Goal: Task Accomplishment & Management: Use online tool/utility

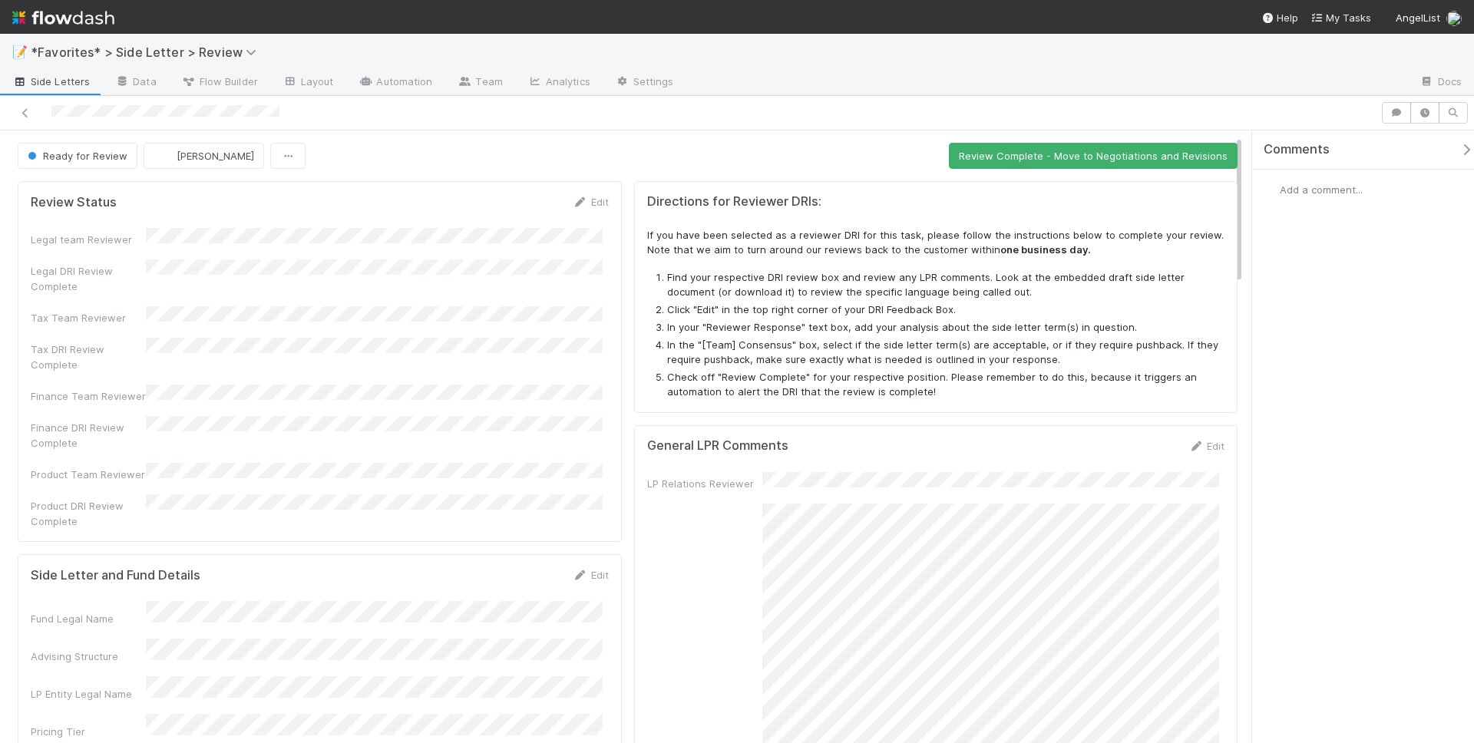
scroll to position [126, 0]
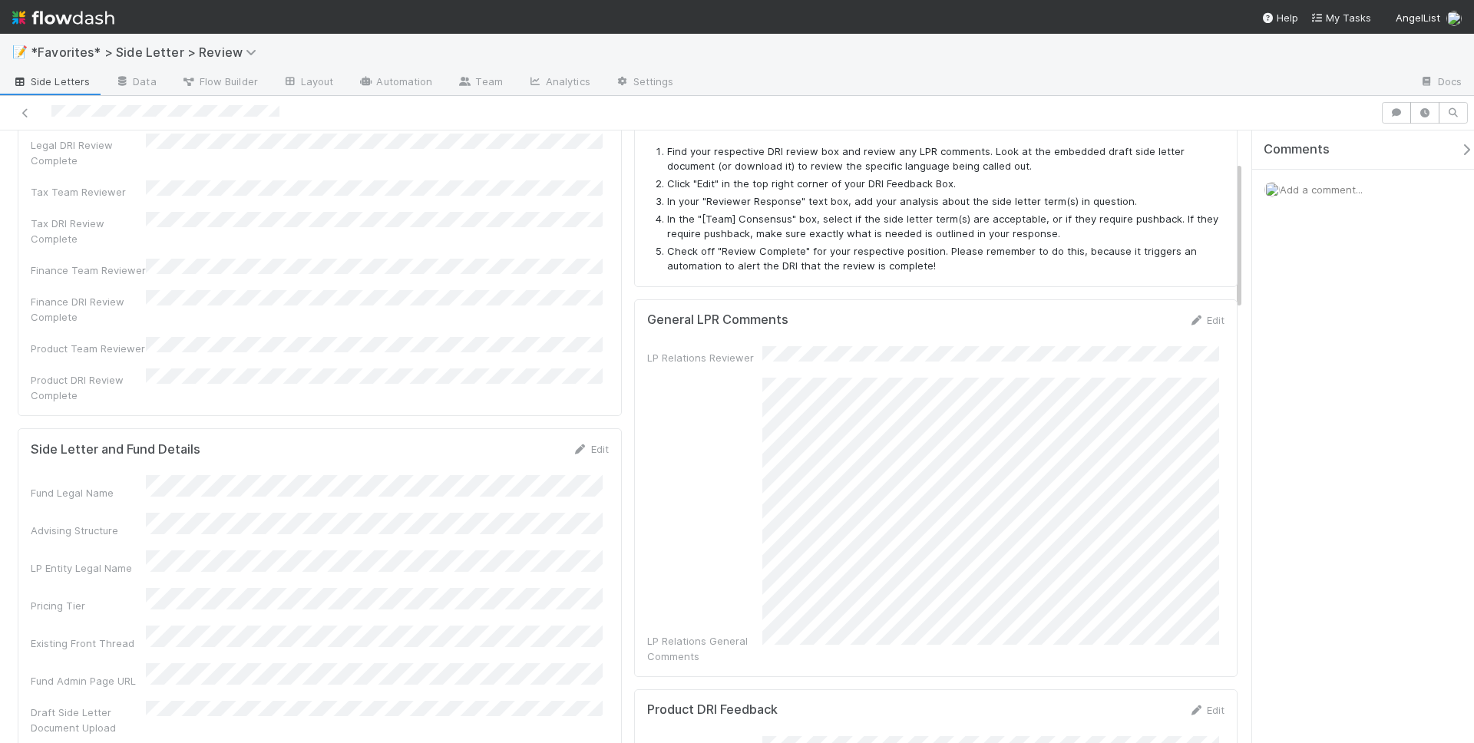
click at [755, 422] on div "LP Relations General Comments" at bounding box center [936, 521] width 578 height 286
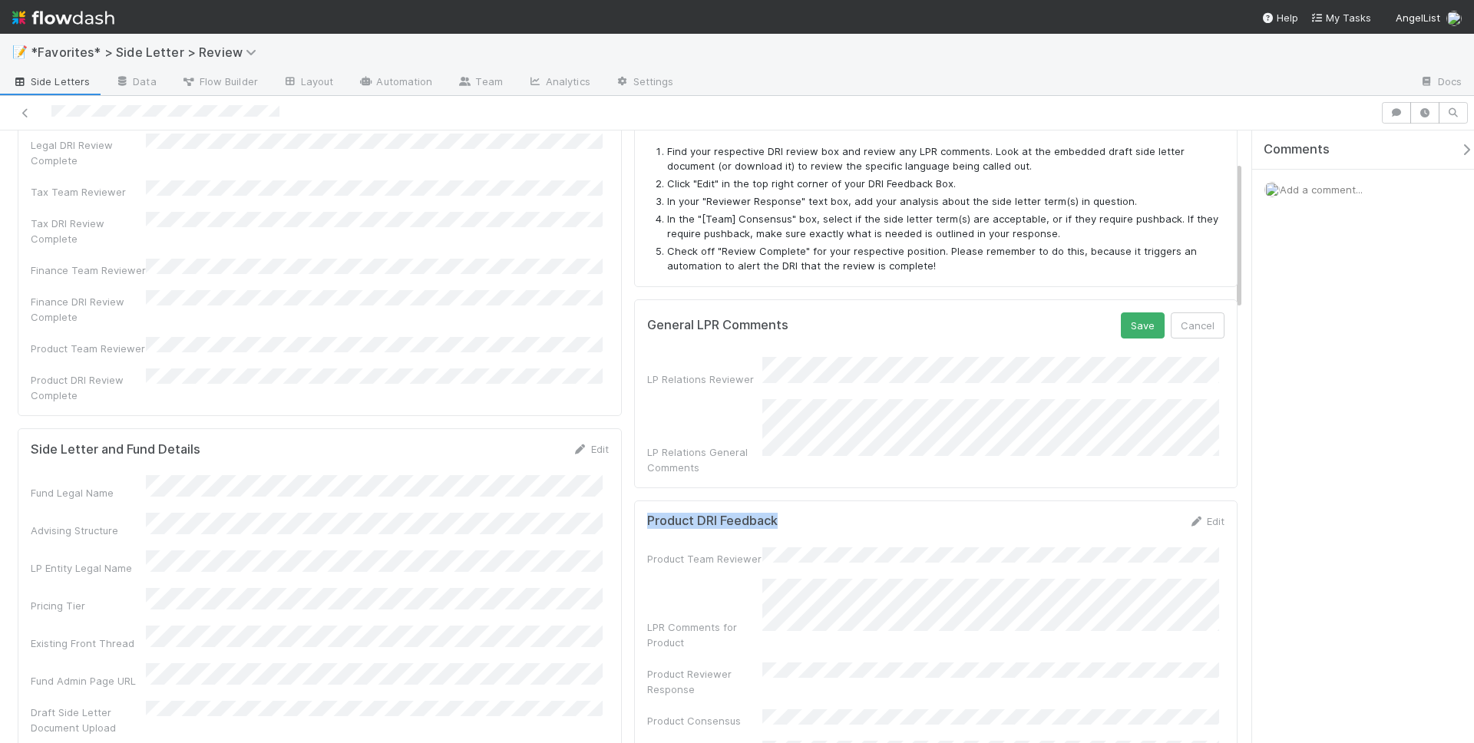
drag, startPoint x: 928, startPoint y: 502, endPoint x: 833, endPoint y: 460, distance: 103.4
click at [1199, 322] on button "Cancel" at bounding box center [1197, 325] width 54 height 26
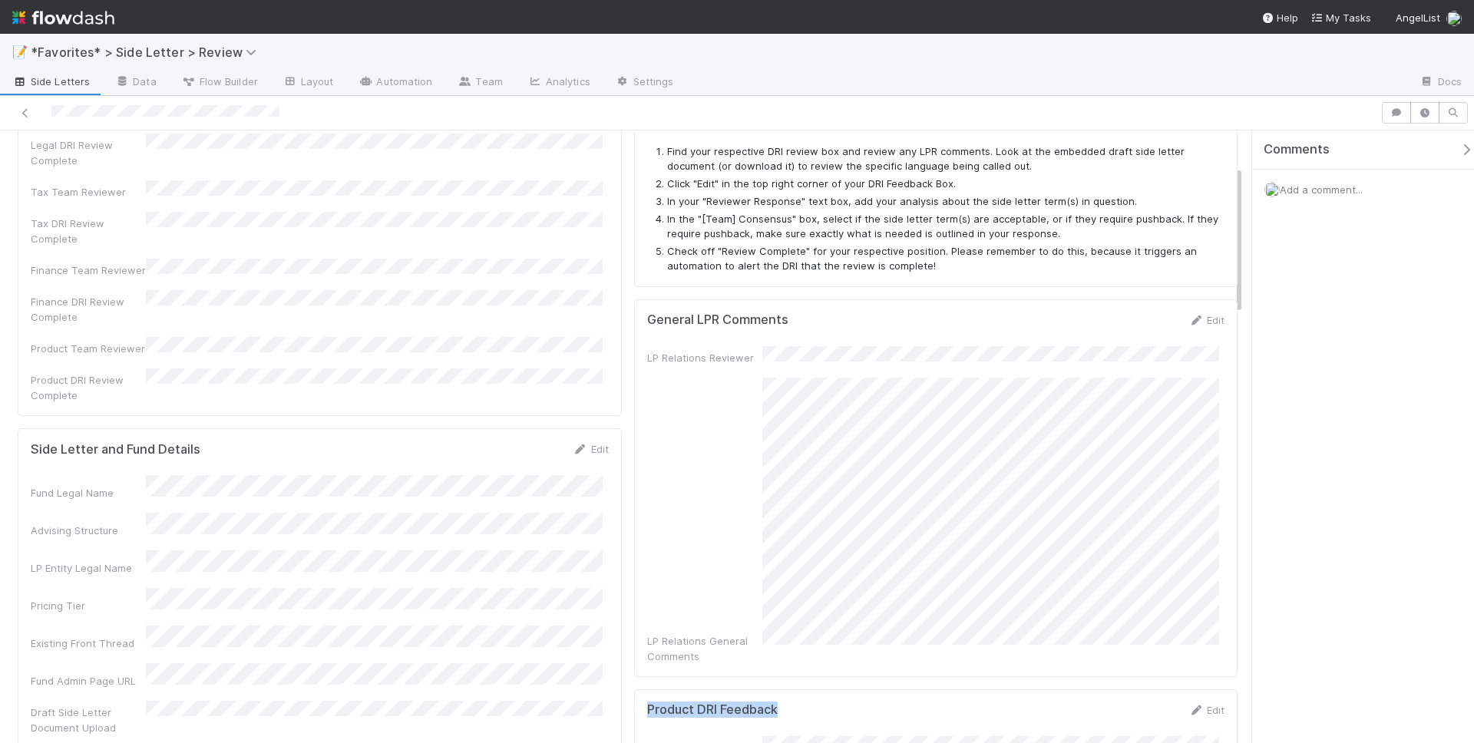
scroll to position [260, 0]
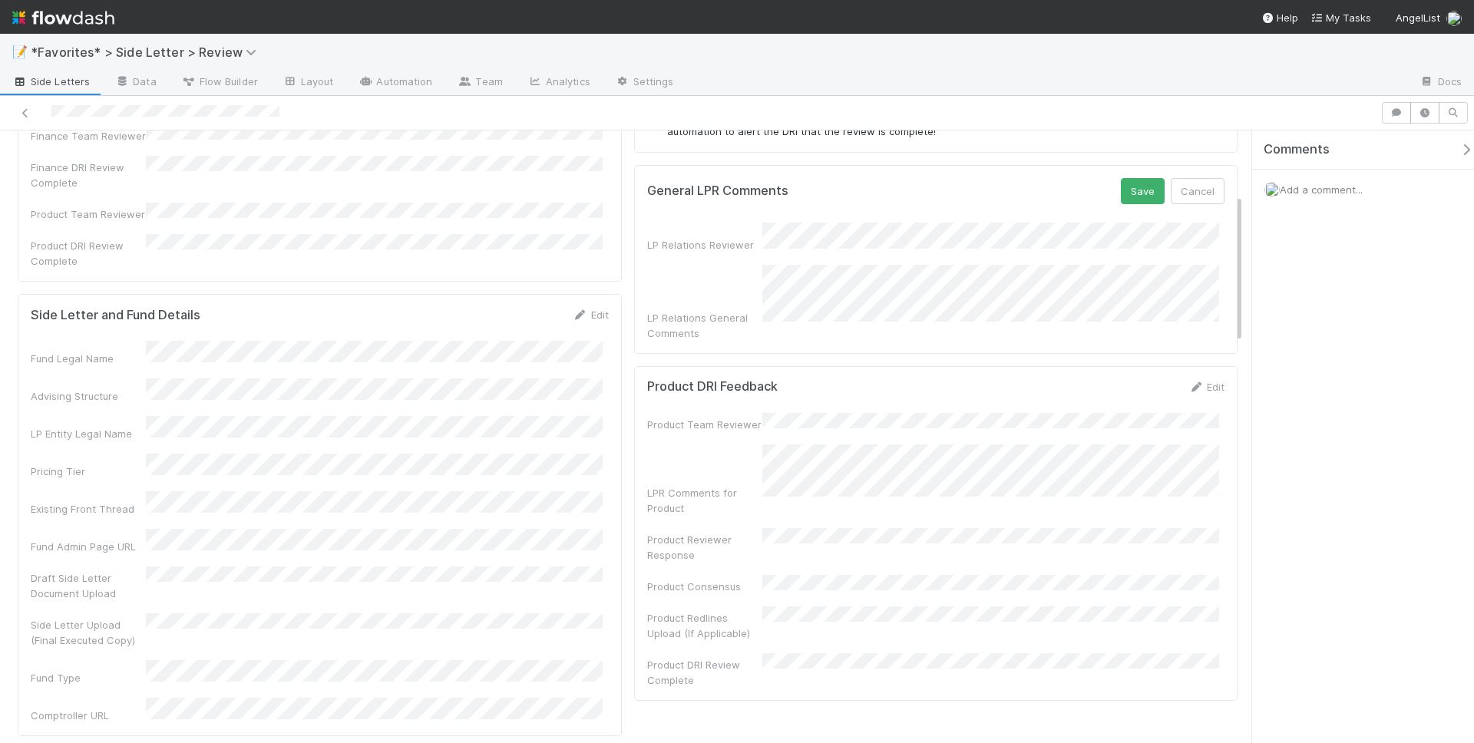
click at [956, 413] on div "Product Team Reviewer LPR Comments for Product Product Reviewer Response Produc…" at bounding box center [936, 550] width 578 height 275
click at [1193, 194] on button "Cancel" at bounding box center [1197, 191] width 54 height 26
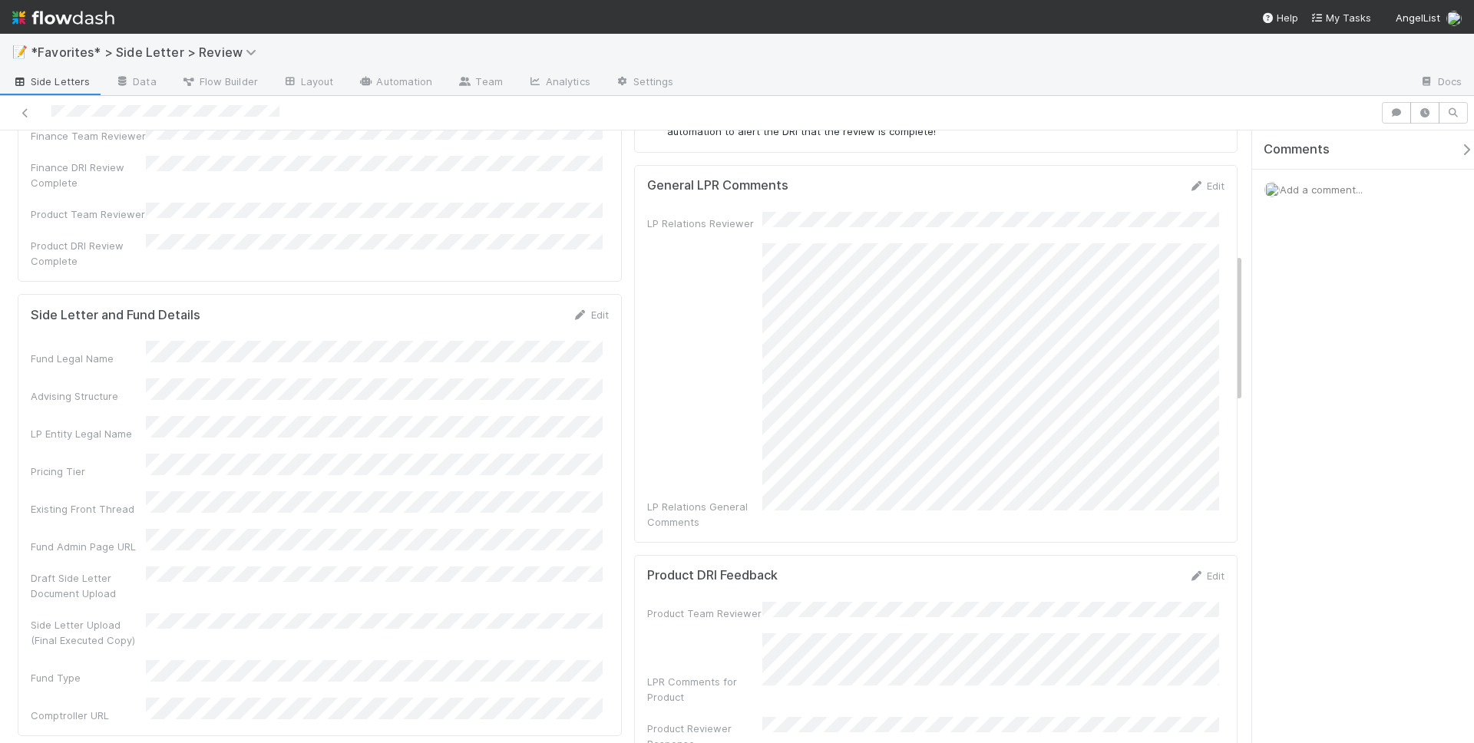
scroll to position [506, 0]
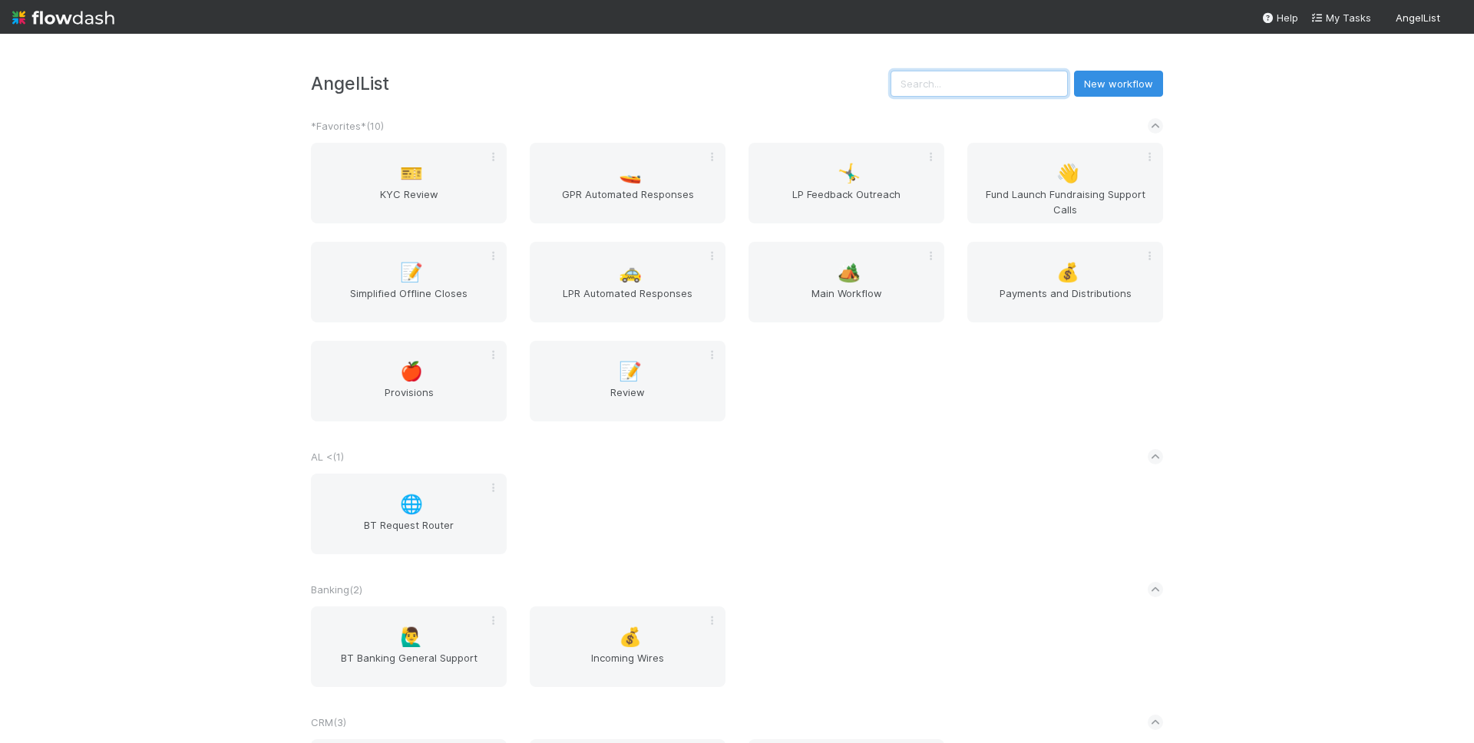
click at [965, 87] on input "text" at bounding box center [978, 84] width 177 height 26
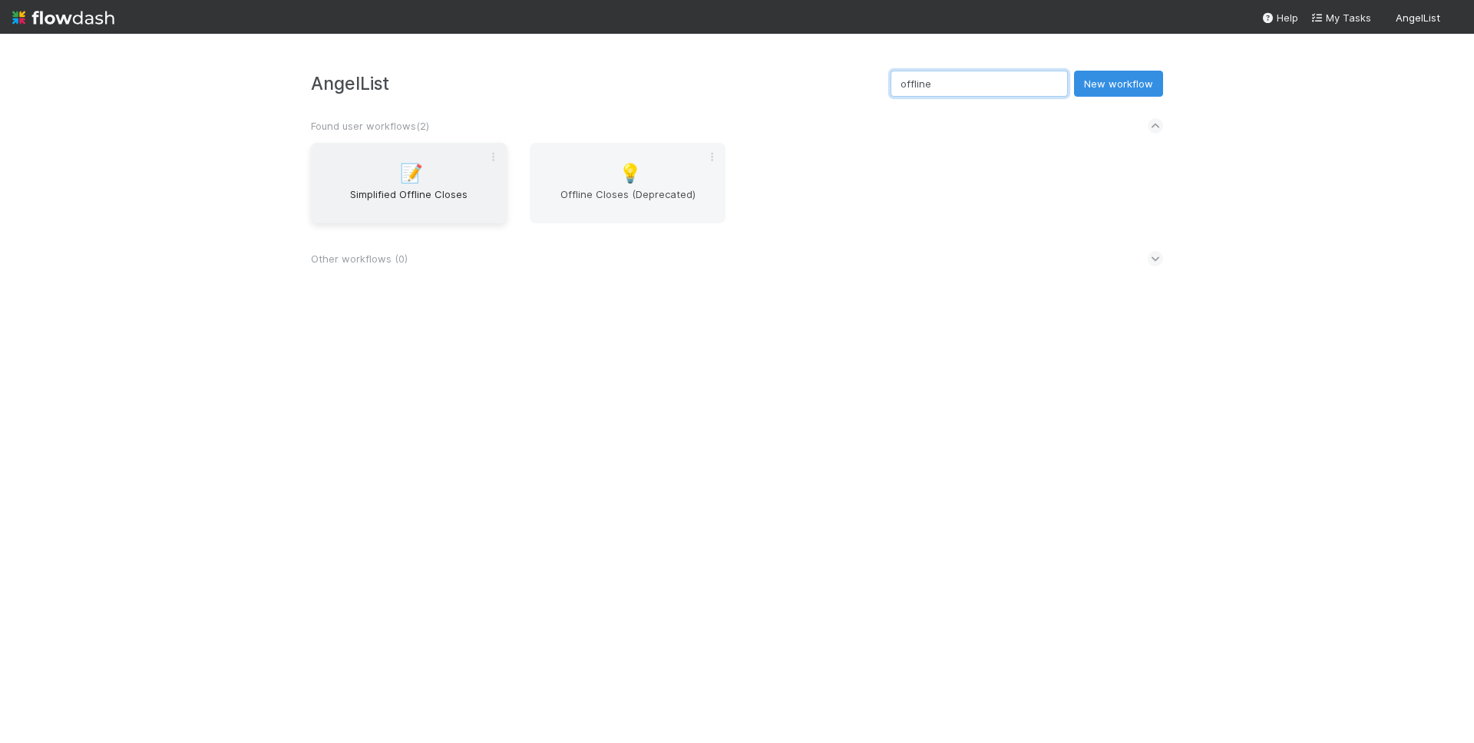
type input "offline"
click at [447, 169] on div "📝 Simplified Offline Closes" at bounding box center [409, 183] width 196 height 81
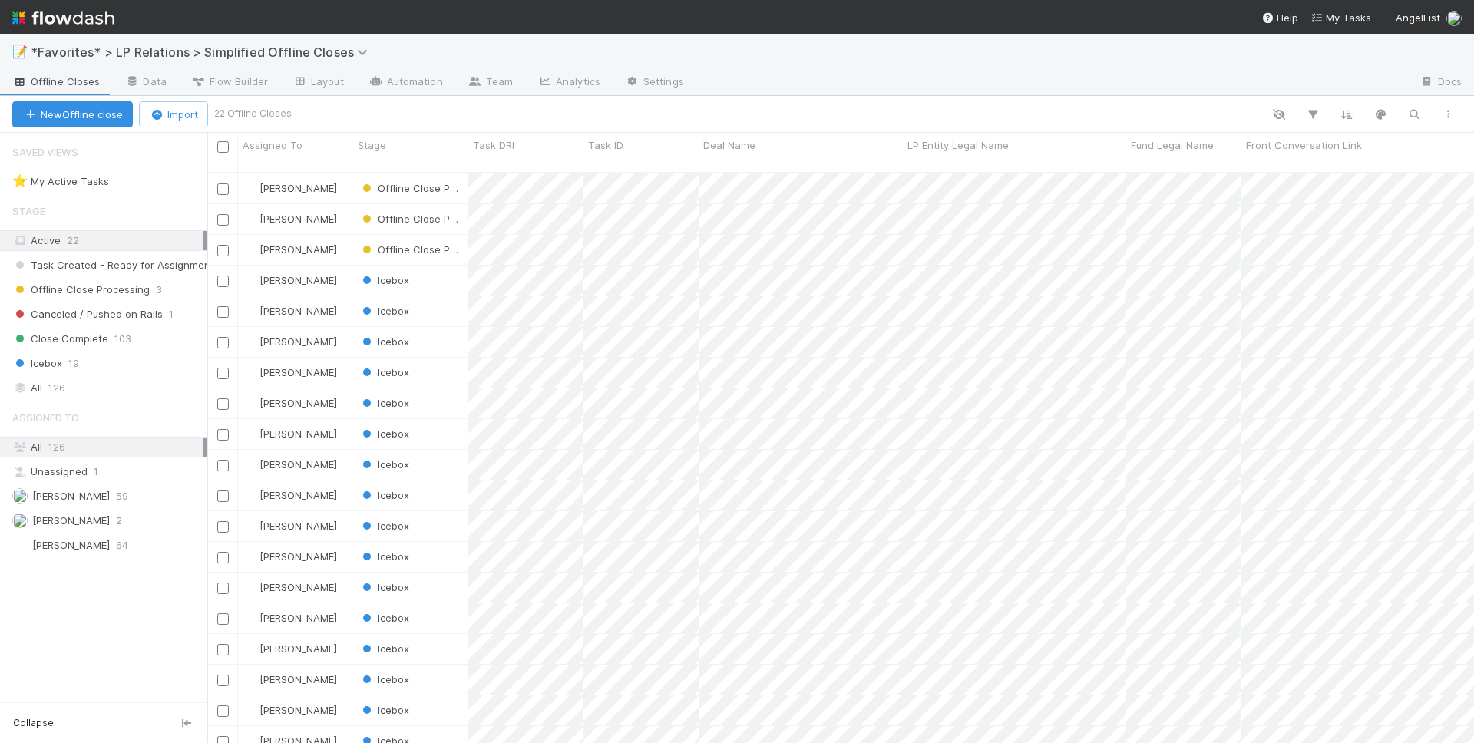
scroll to position [571, 1255]
click at [104, 111] on button "New Offline close" at bounding box center [72, 114] width 120 height 26
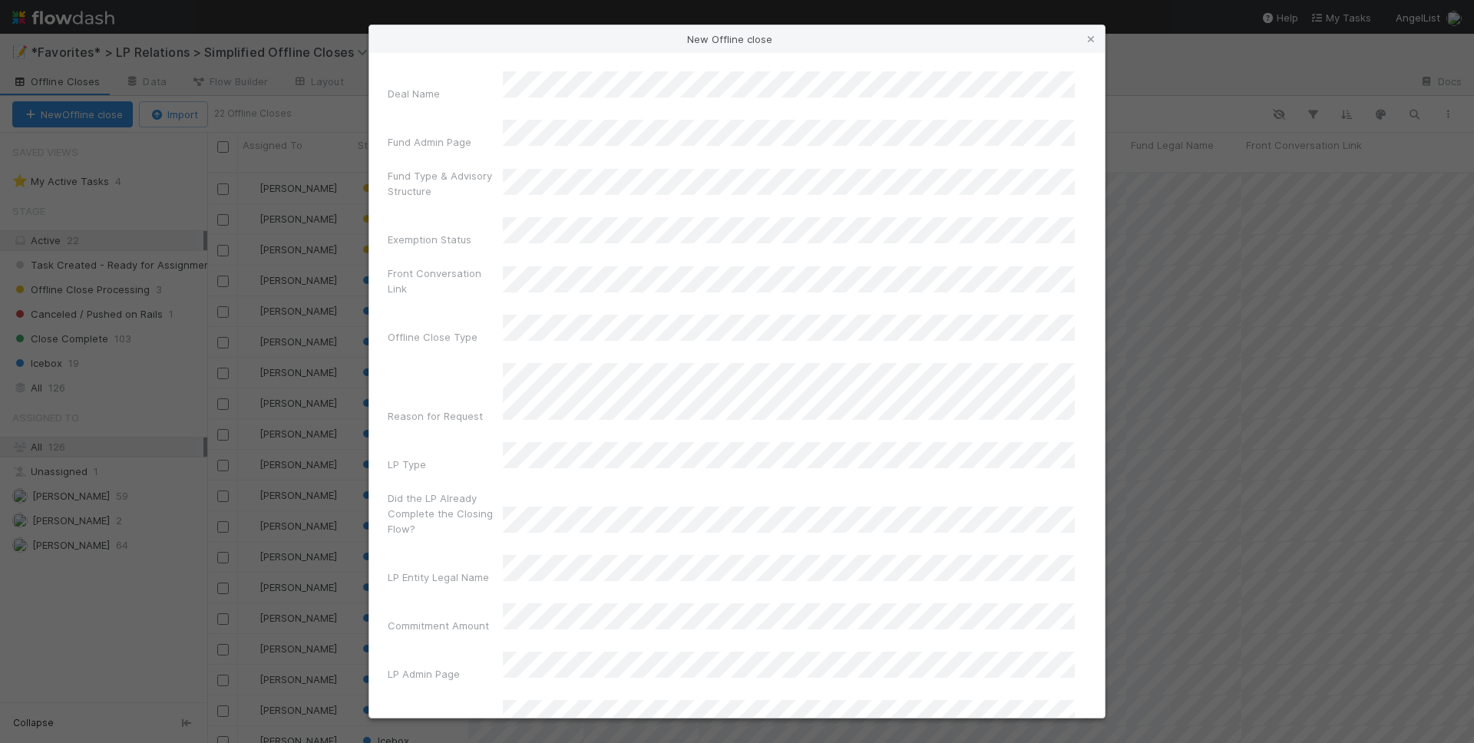
click at [313, 134] on div "New Offline close Deal Name Fund Admin Page Fund Type & Advisory Structure Exem…" at bounding box center [737, 371] width 1474 height 743
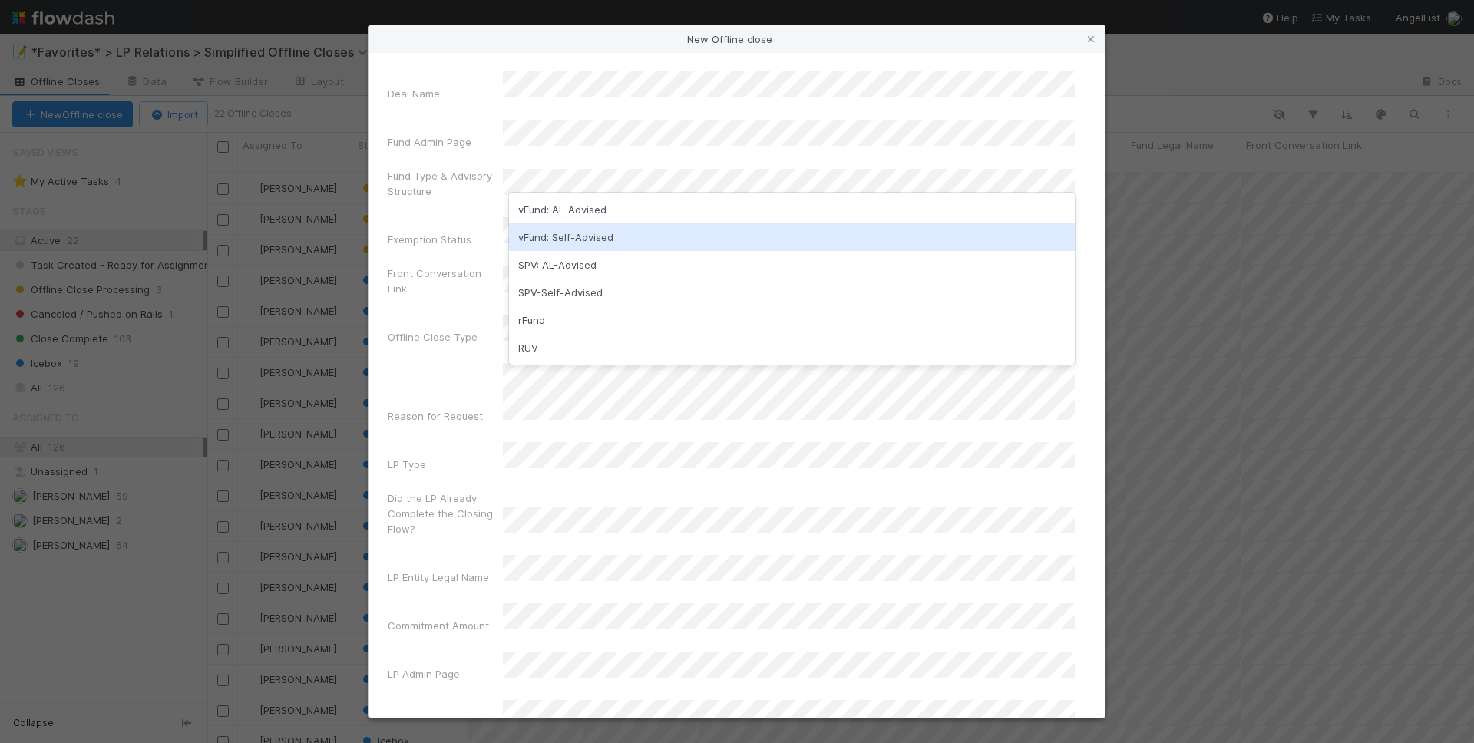
click at [627, 238] on div "vFund: Self-Advised" at bounding box center [792, 237] width 566 height 28
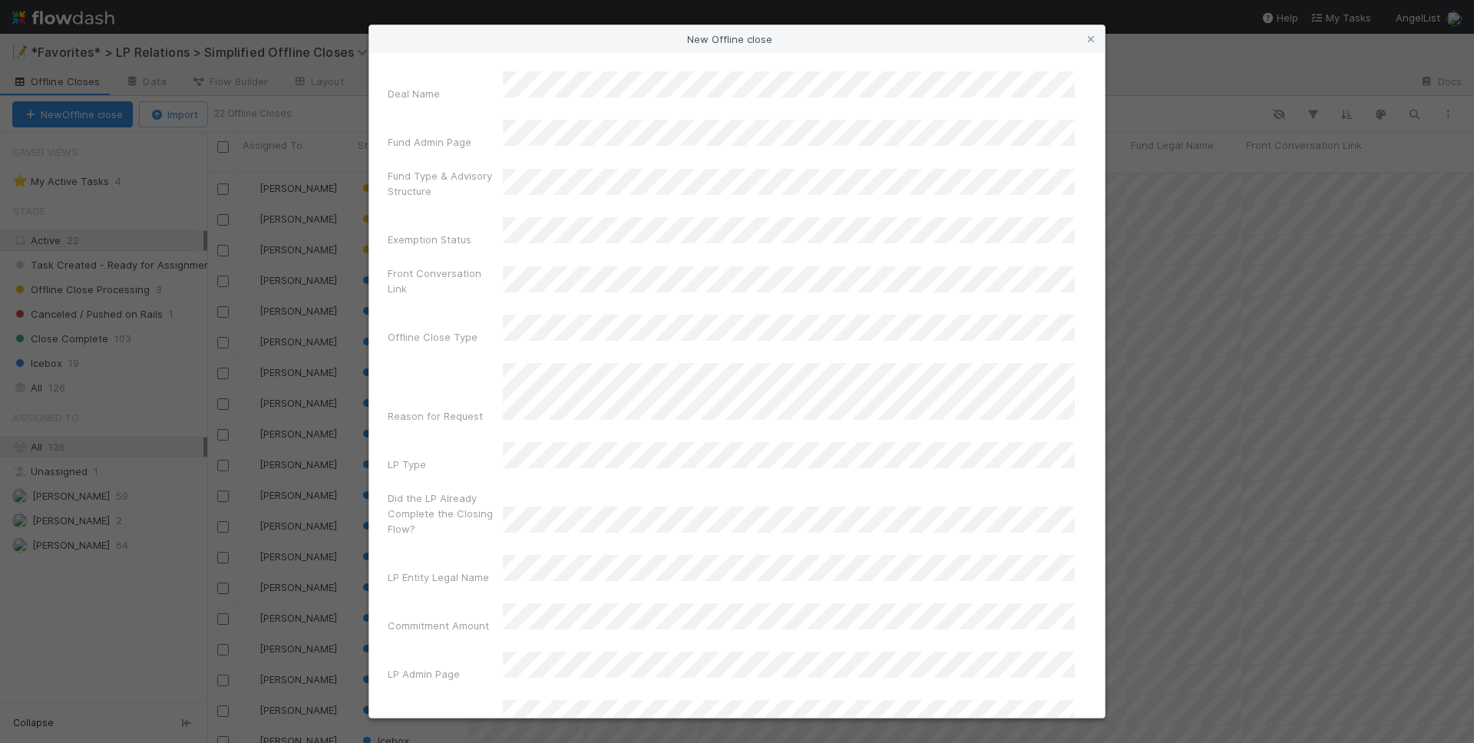
drag, startPoint x: 427, startPoint y: 221, endPoint x: 487, endPoint y: 223, distance: 59.9
click at [427, 232] on div "Exemption Status" at bounding box center [445, 242] width 115 height 21
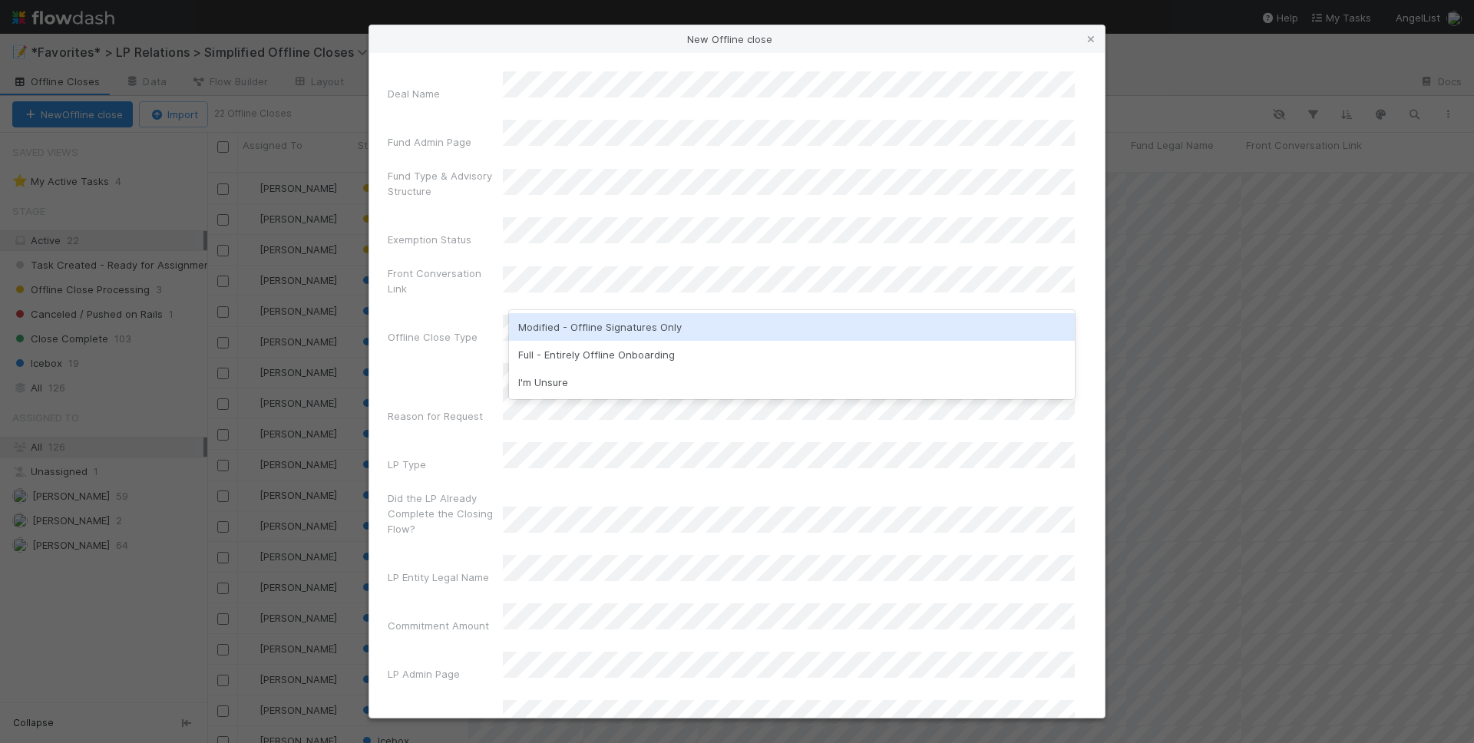
click at [637, 328] on div "Modified - Offline Signatures Only" at bounding box center [792, 327] width 566 height 28
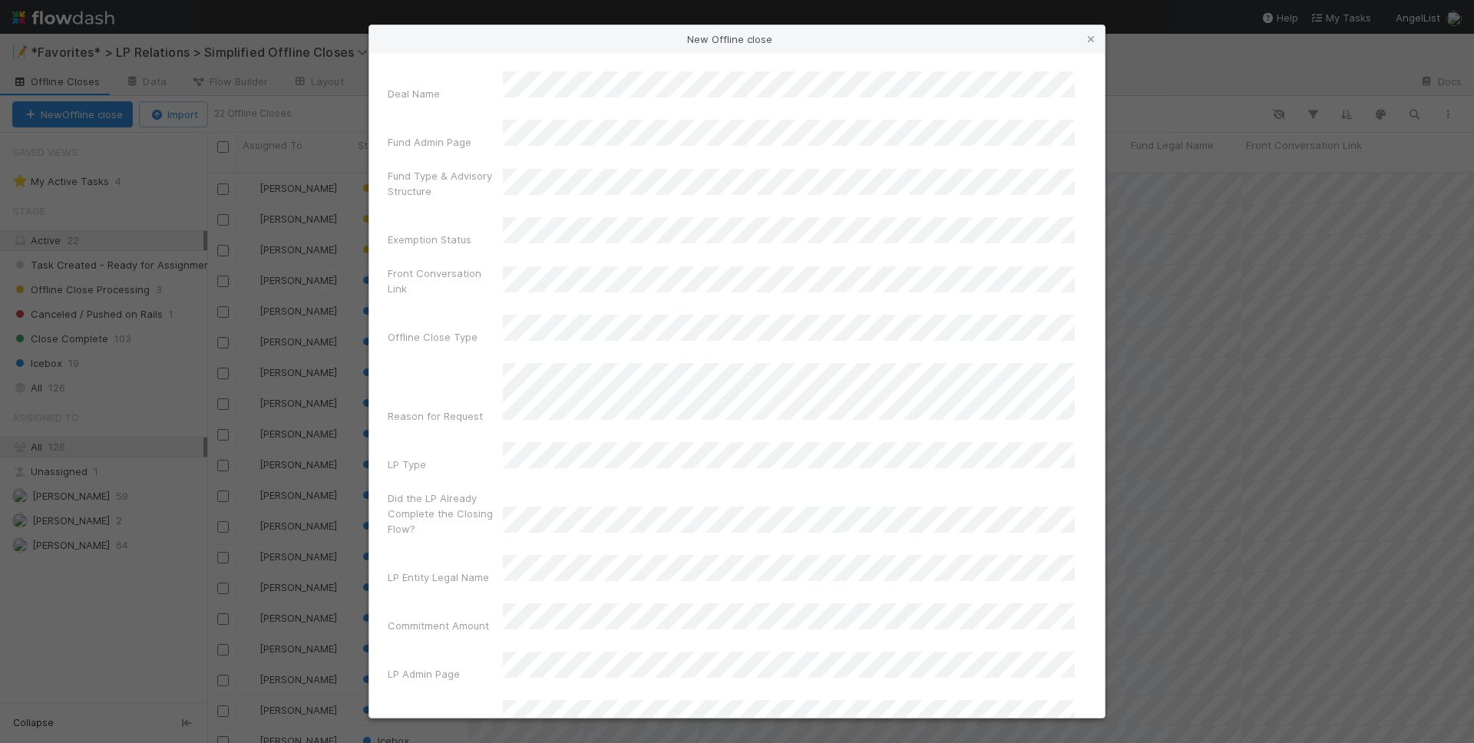
click at [457, 408] on label"] "Reason for Request" at bounding box center [435, 415] width 95 height 15
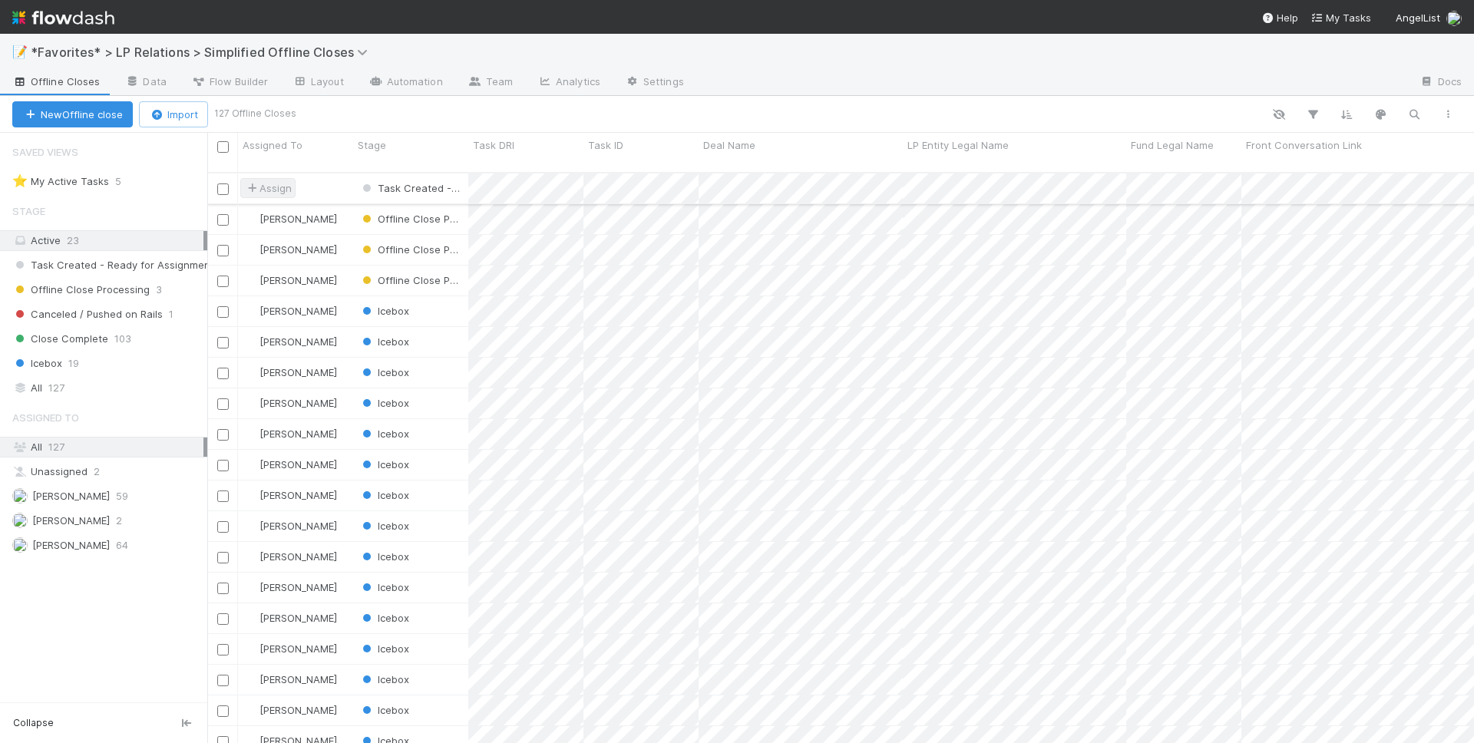
click at [282, 180] on span "Assign" at bounding box center [268, 187] width 48 height 15
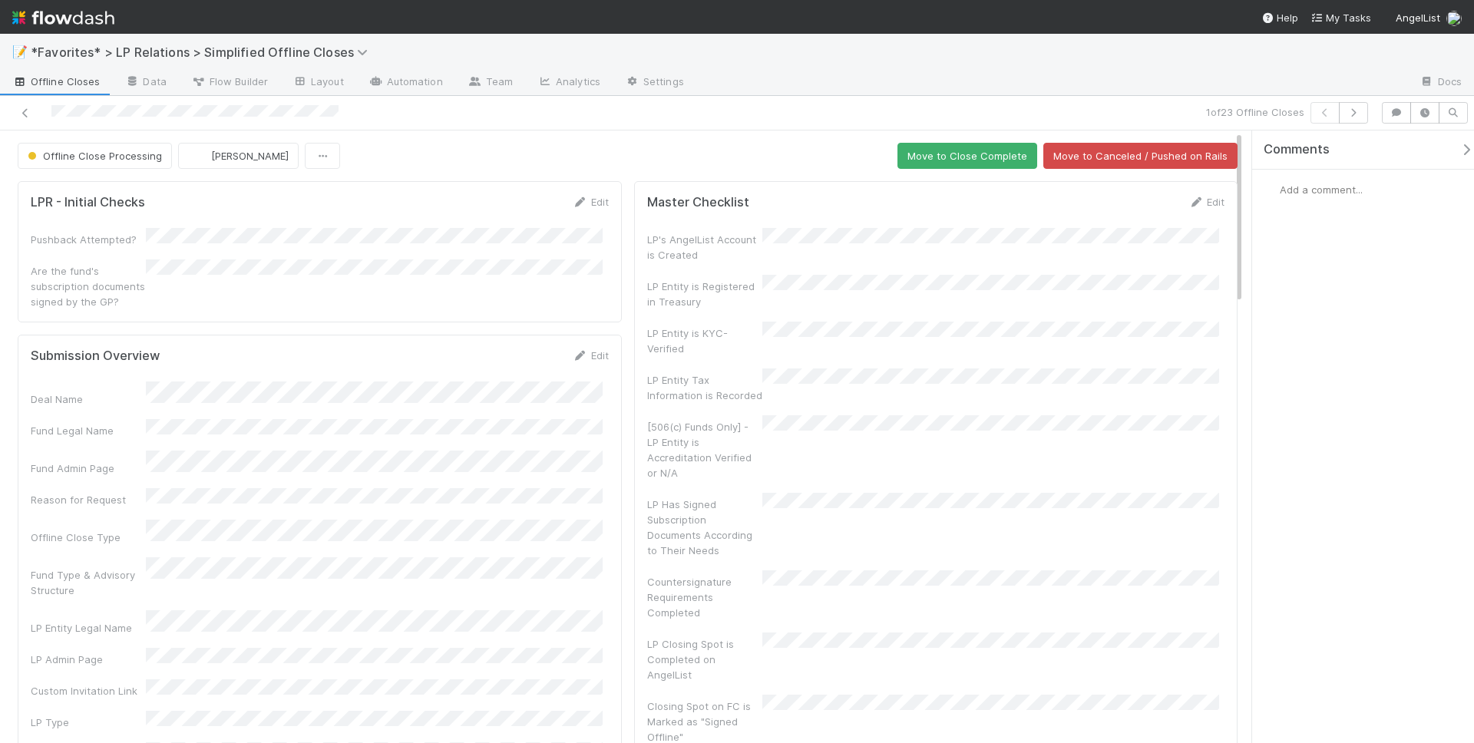
click at [1317, 190] on span "Add a comment..." at bounding box center [1320, 189] width 83 height 12
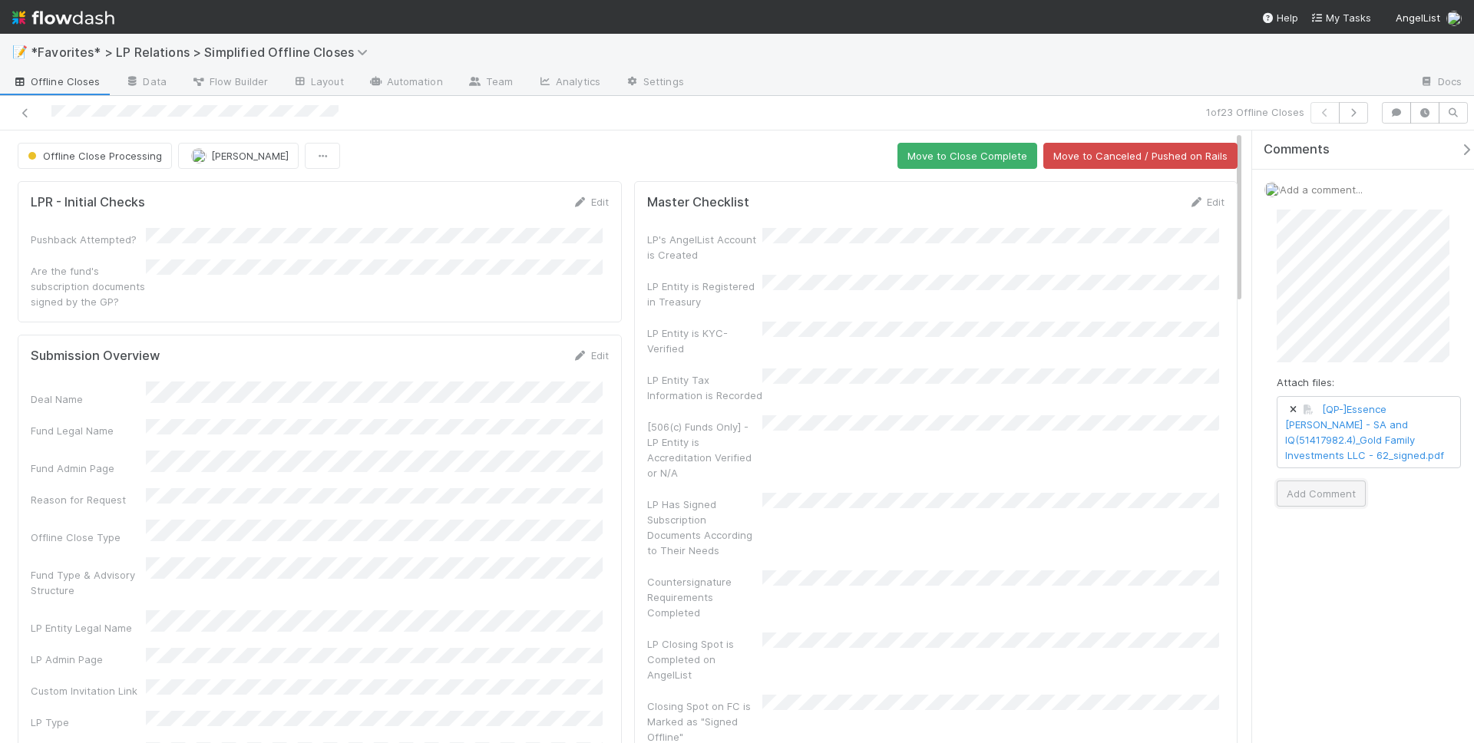
click at [1334, 480] on button "Add Comment" at bounding box center [1320, 493] width 89 height 26
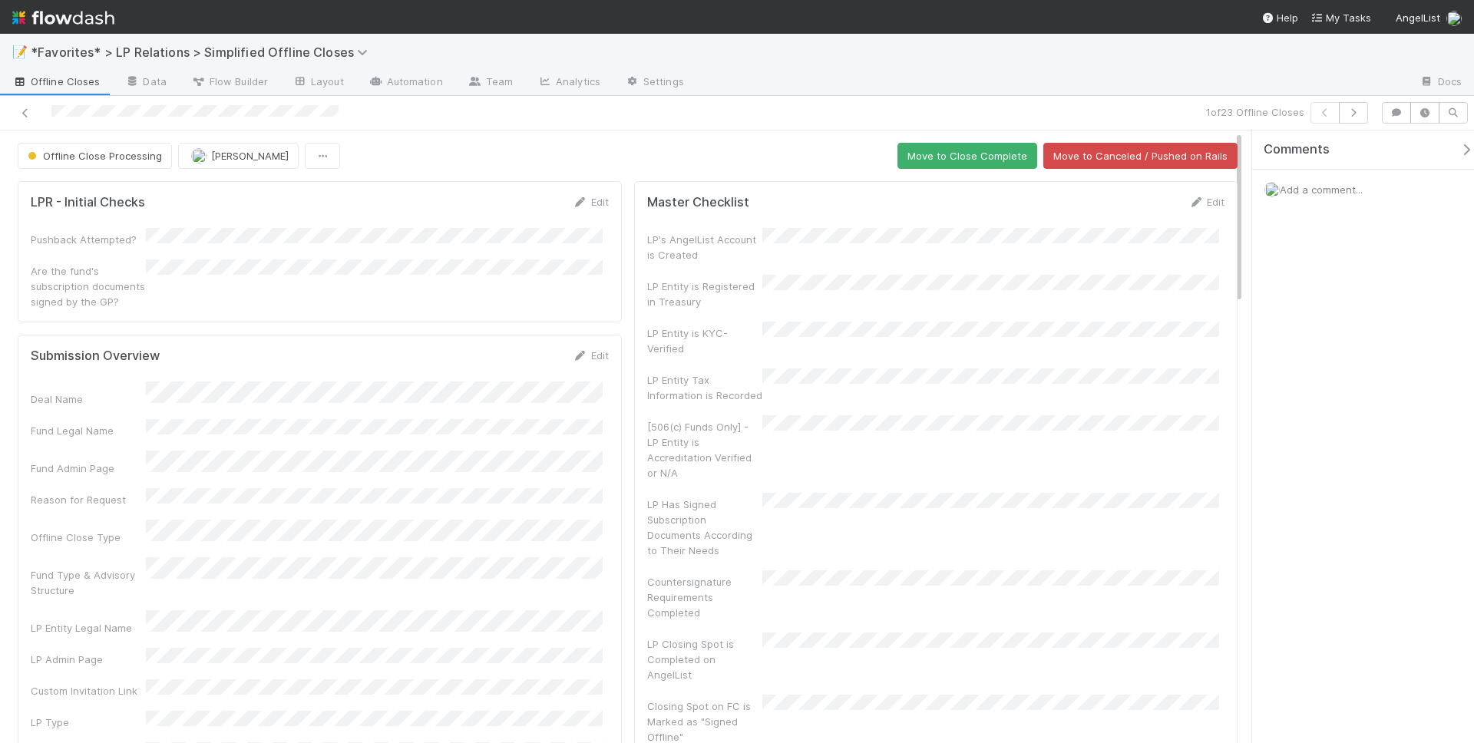
click at [1316, 192] on span "Add a comment..." at bounding box center [1320, 189] width 83 height 12
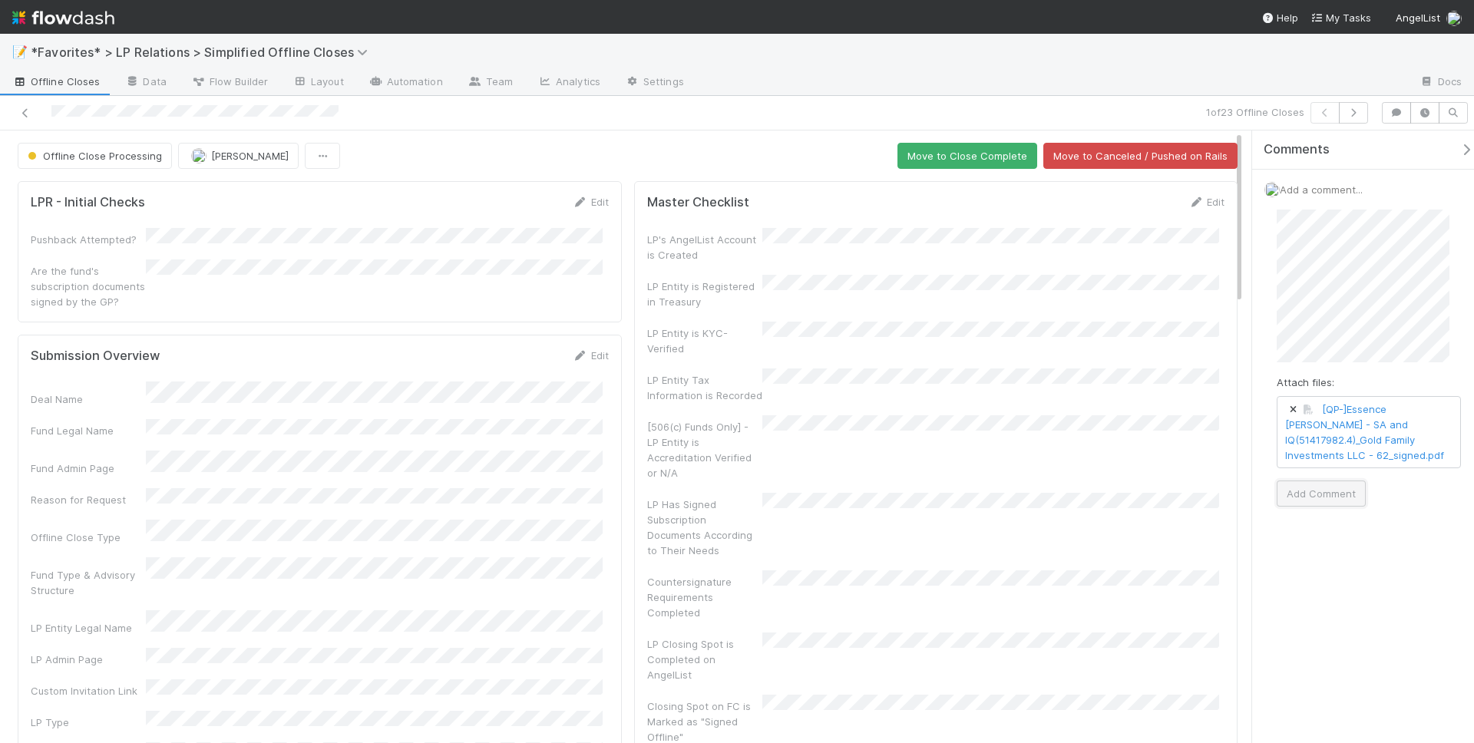
click at [1342, 480] on button "Add Comment" at bounding box center [1320, 493] width 89 height 26
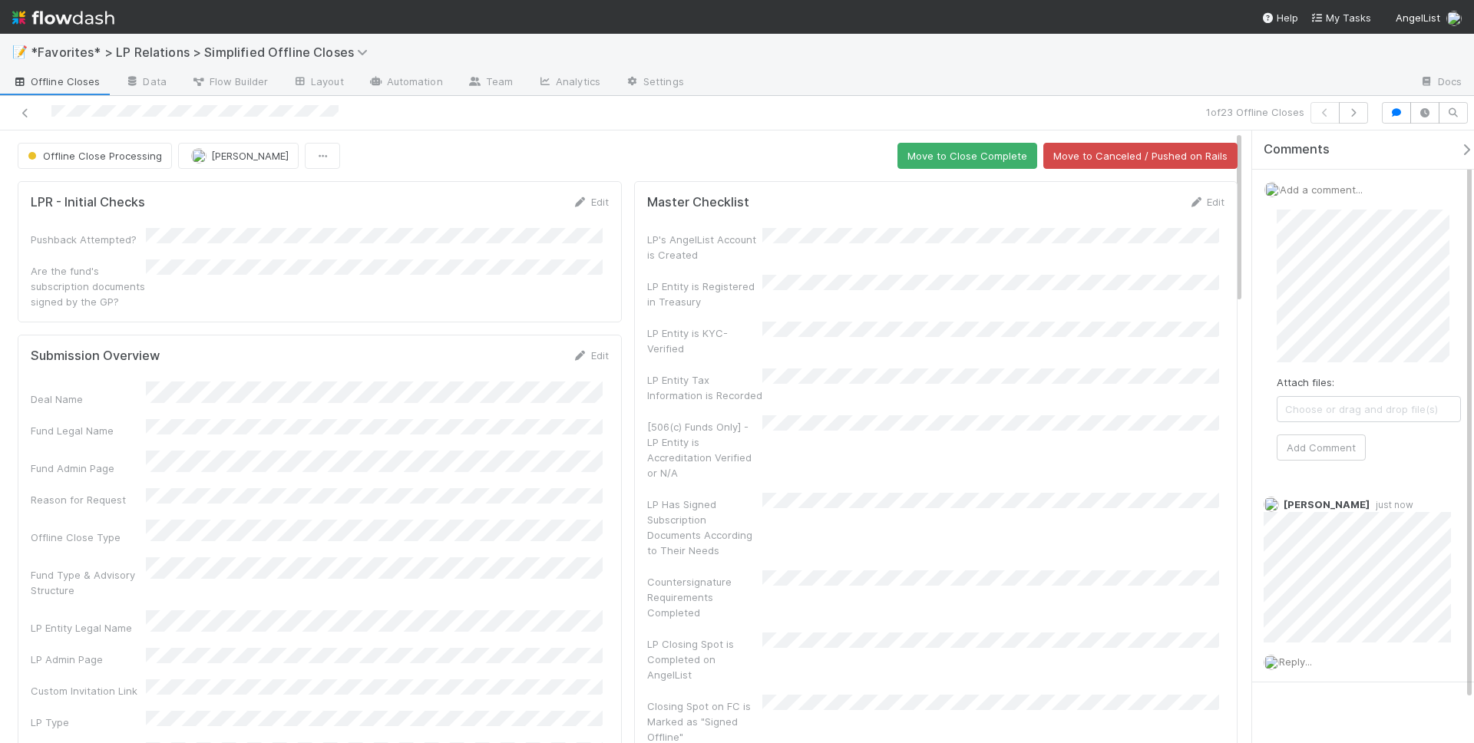
click at [1022, 82] on div at bounding box center [1051, 83] width 711 height 25
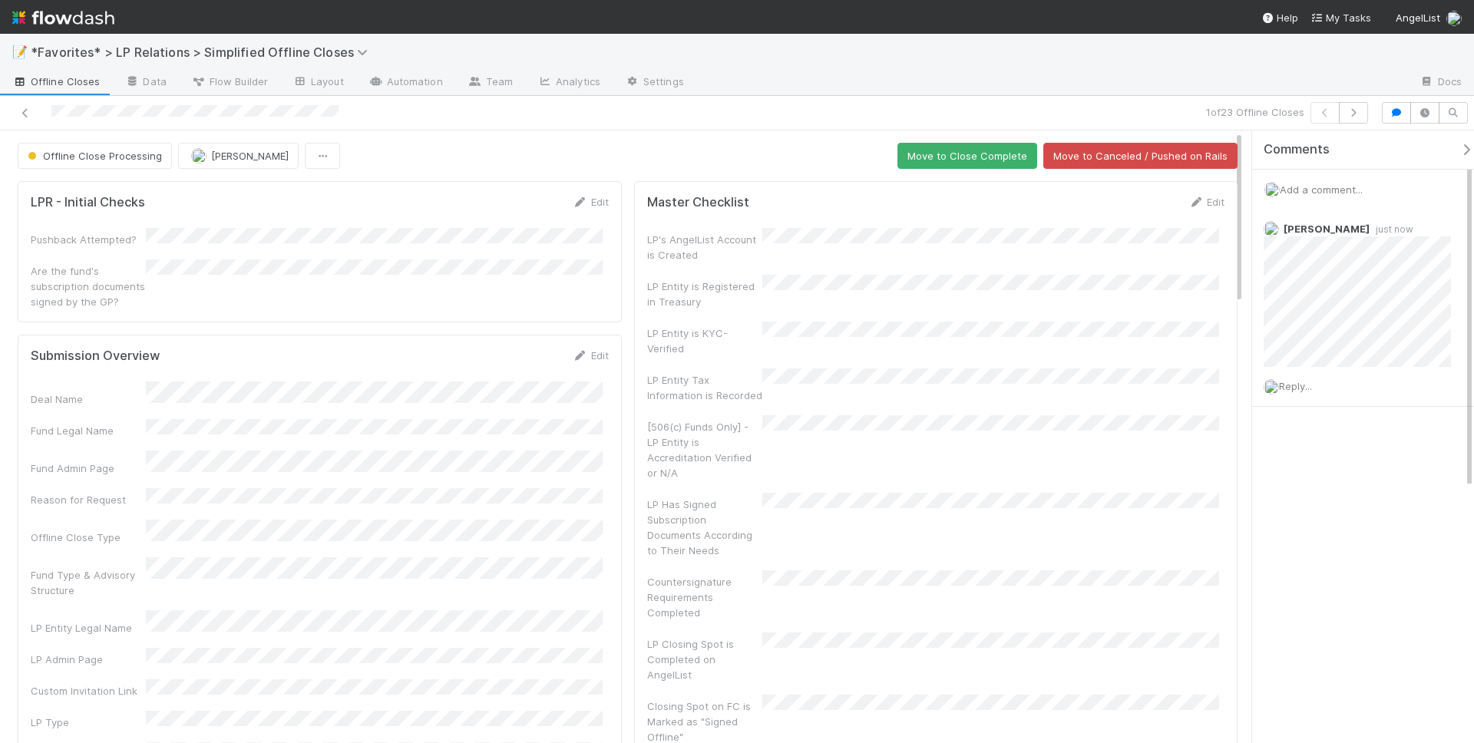
click at [126, 157] on span "Offline Close Processing" at bounding box center [93, 156] width 137 height 12
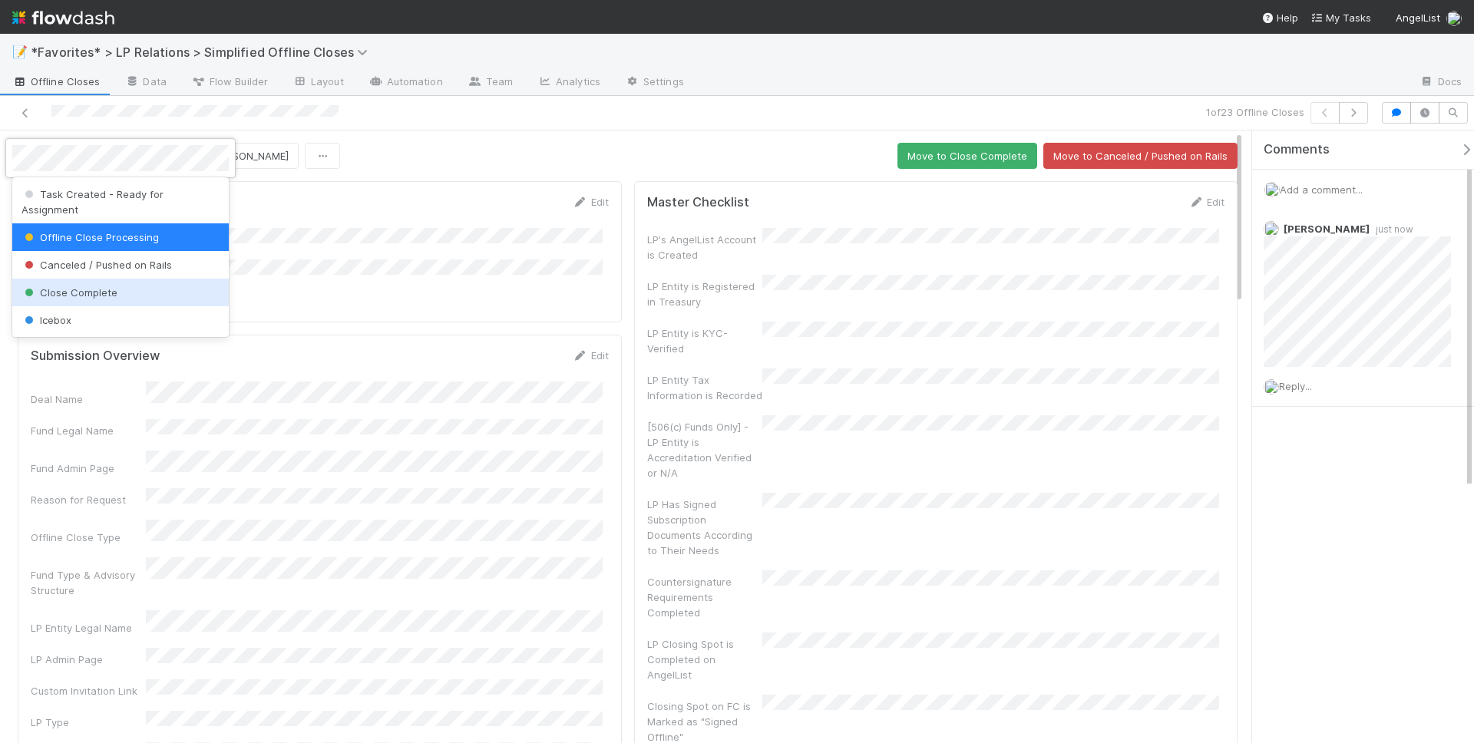
click at [114, 283] on div "Close Complete" at bounding box center [120, 293] width 216 height 28
